Goal: Check status: Check status

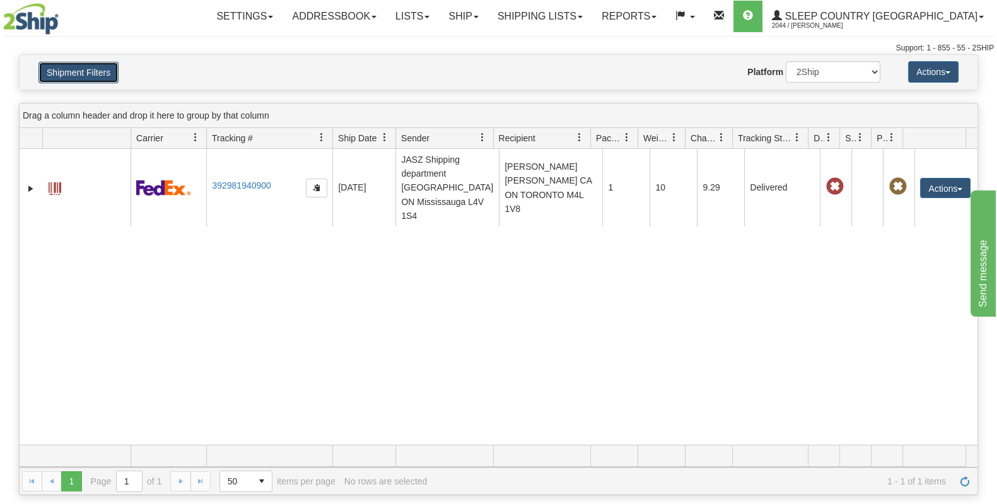
click at [104, 76] on button "Shipment Filters" at bounding box center [78, 72] width 80 height 21
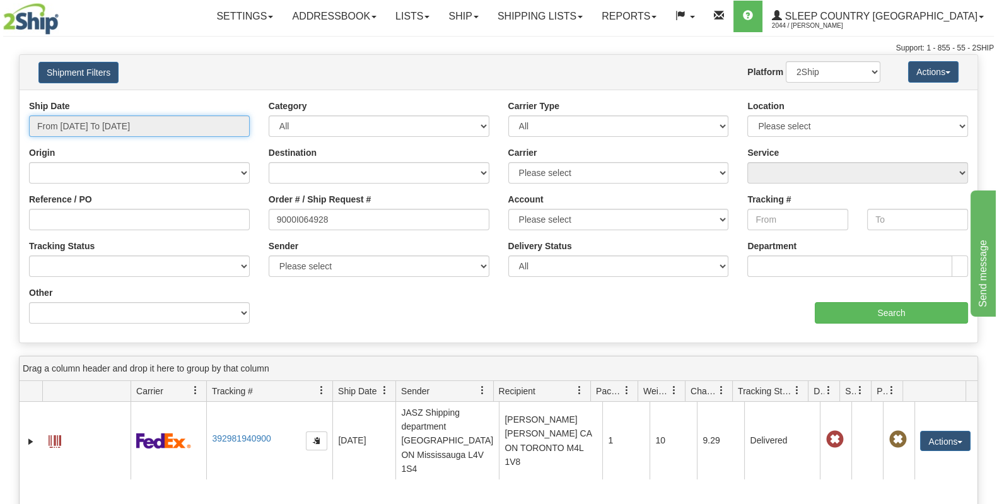
click at [132, 126] on input "From [DATE] To [DATE]" at bounding box center [139, 125] width 221 height 21
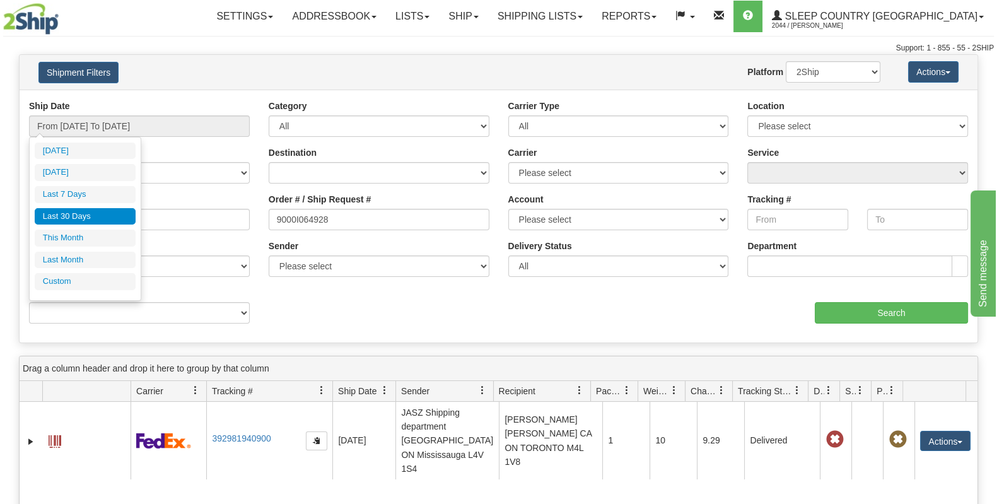
click at [101, 215] on li "Last 30 Days" at bounding box center [85, 216] width 101 height 17
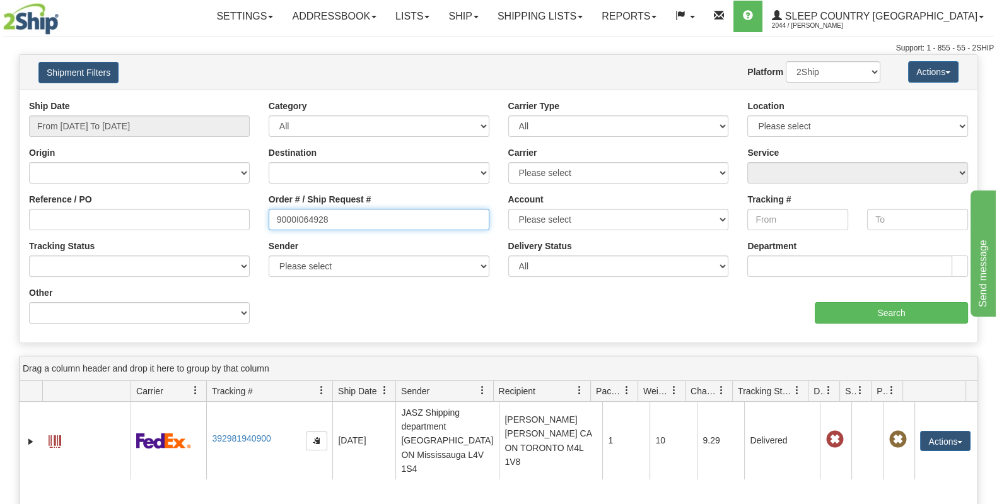
drag, startPoint x: 356, startPoint y: 219, endPoint x: 189, endPoint y: 221, distance: 167.1
click at [194, 100] on div "Reference / PO Order # / Ship Request # 9000I064928 Account Please select [GEOG…" at bounding box center [499, 100] width 958 height 0
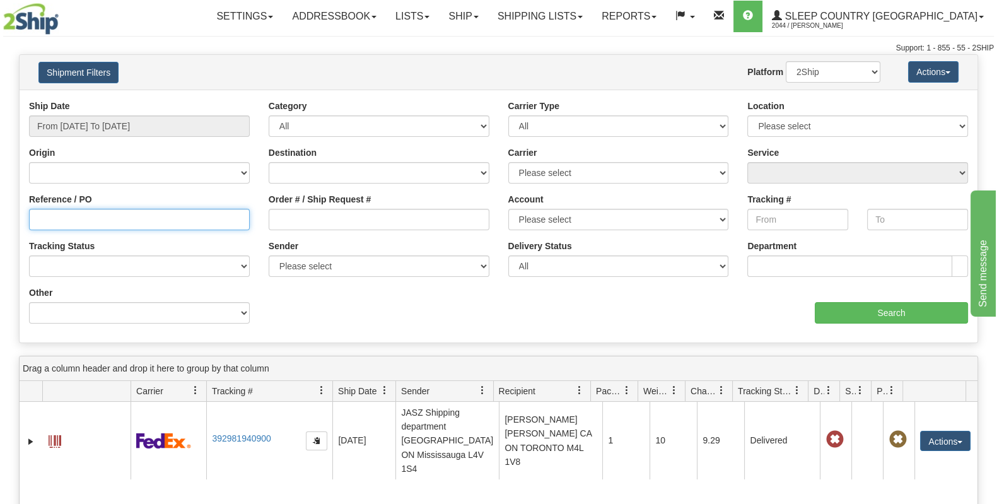
click at [182, 219] on input "Reference / PO" at bounding box center [139, 219] width 221 height 21
paste input "1057252"
type input "1057252"
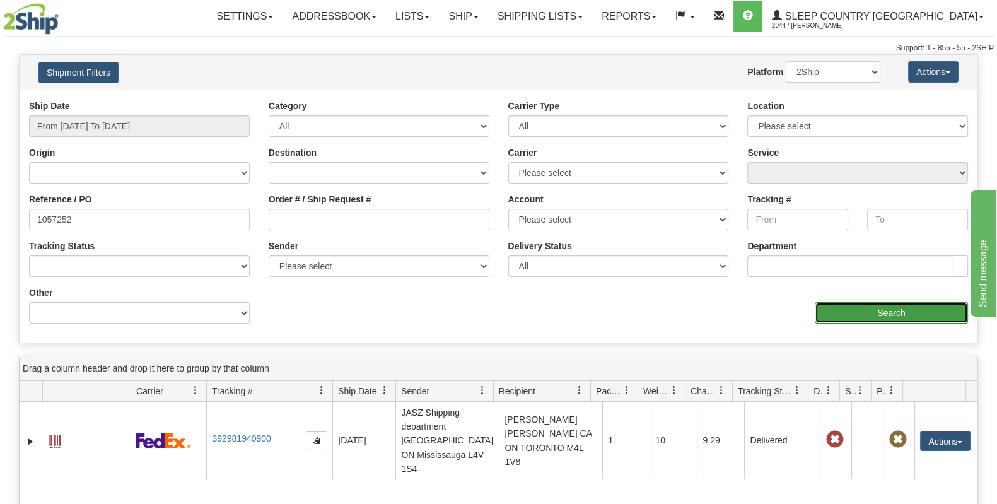
click at [918, 313] on input "Search" at bounding box center [891, 312] width 153 height 21
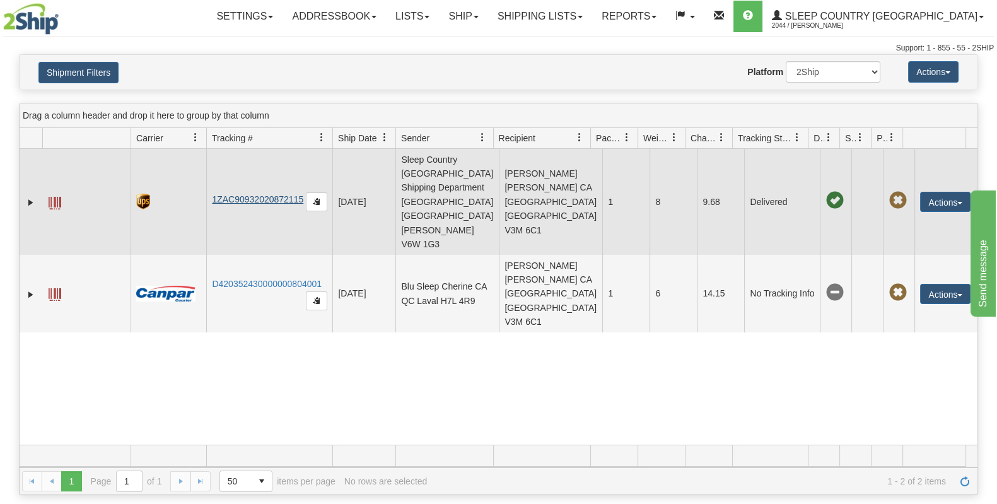
drag, startPoint x: 208, startPoint y: 184, endPoint x: 275, endPoint y: 180, distance: 67.0
click at [304, 180] on td "1ZAC90932020872115" at bounding box center [269, 202] width 126 height 106
click at [274, 194] on link "1ZAC90932020872115" at bounding box center [257, 199] width 91 height 10
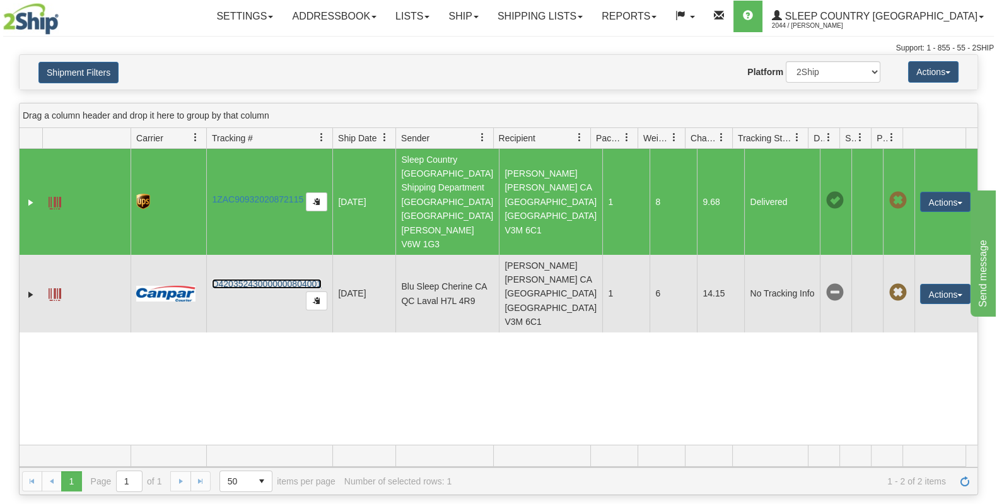
click at [240, 279] on link "D420352430000000804001" at bounding box center [267, 284] width 110 height 10
